Goal: Find specific page/section: Find specific page/section

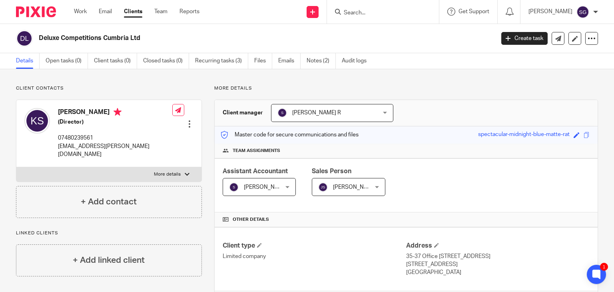
scroll to position [136, 0]
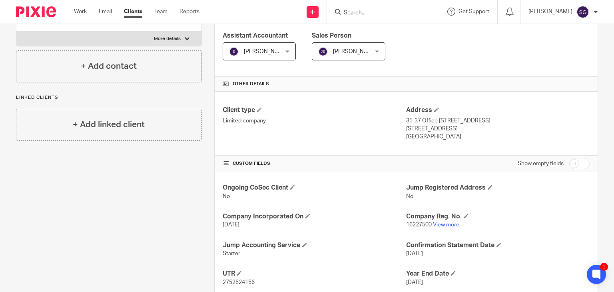
click at [357, 12] on input "Search" at bounding box center [379, 13] width 72 height 7
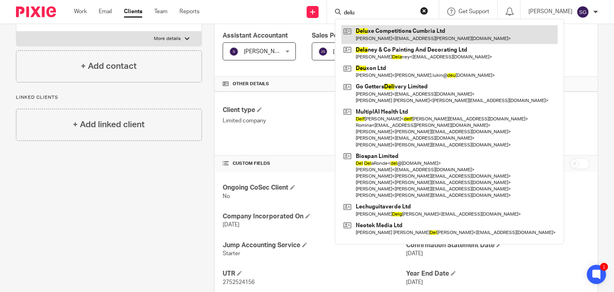
type input "delu"
click at [372, 32] on link at bounding box center [449, 34] width 216 height 18
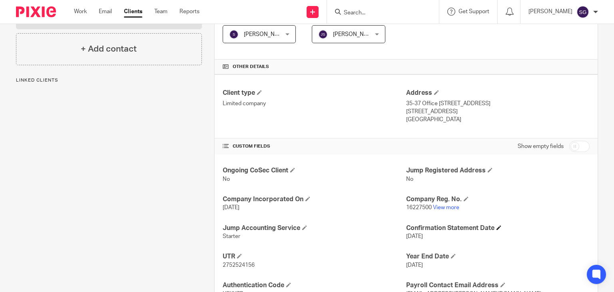
scroll to position [154, 0]
click at [436, 207] on link "View more" at bounding box center [446, 207] width 26 height 6
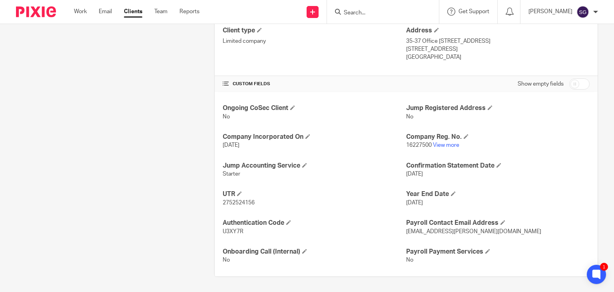
scroll to position [215, 0]
